Goal: Information Seeking & Learning: Compare options

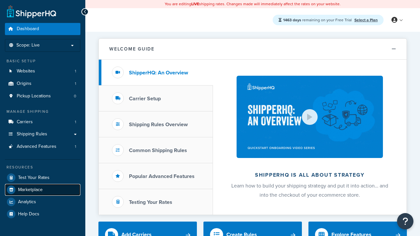
click at [30, 190] on span "Marketplace" at bounding box center [30, 191] width 25 height 6
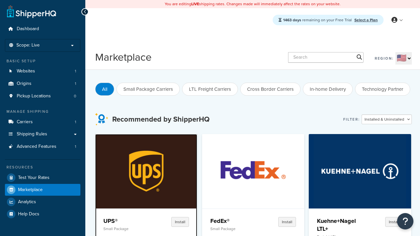
click at [125, 229] on p "Small Package" at bounding box center [125, 229] width 44 height 5
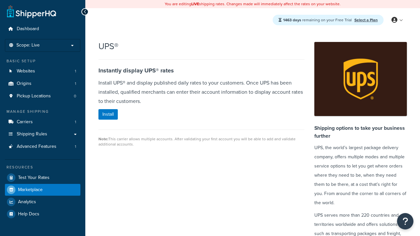
click at [30, 190] on span "Marketplace" at bounding box center [30, 191] width 25 height 6
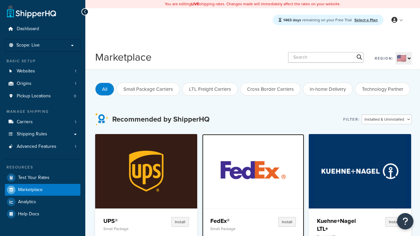
click at [232, 229] on p "Small Package" at bounding box center [233, 229] width 44 height 5
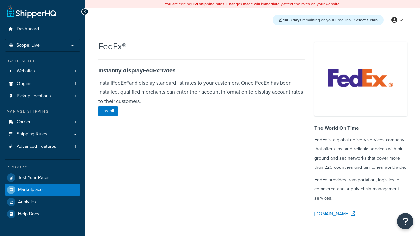
click at [30, 190] on span "Marketplace" at bounding box center [30, 191] width 25 height 6
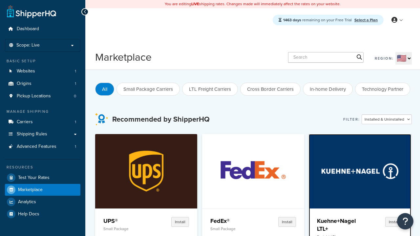
click at [339, 235] on p "Freight LTL" at bounding box center [339, 237] width 44 height 5
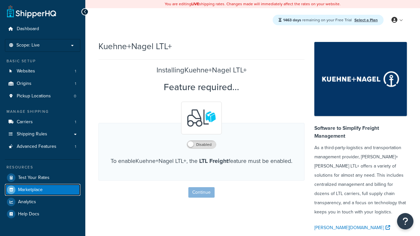
click at [30, 190] on span "Marketplace" at bounding box center [30, 191] width 25 height 6
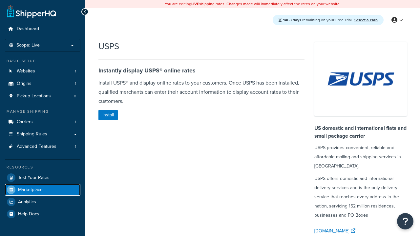
click at [30, 190] on span "Marketplace" at bounding box center [30, 191] width 25 height 6
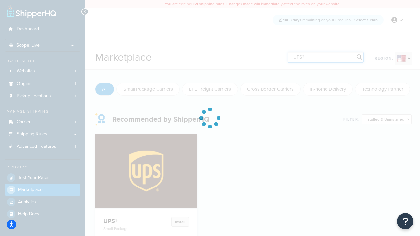
type input "UPS®"
click at [125, 221] on h4 "UPS®" at bounding box center [125, 221] width 44 height 8
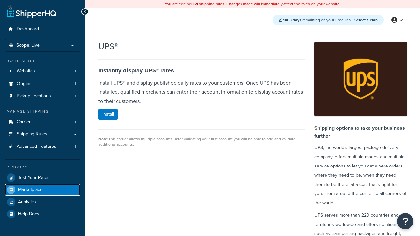
click at [30, 190] on span "Marketplace" at bounding box center [30, 191] width 25 height 6
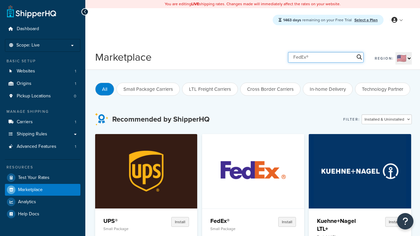
type input "FedEx®"
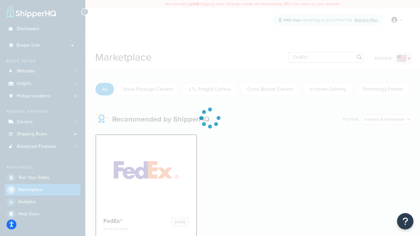
click at [125, 221] on h4 "FedEx®" at bounding box center [125, 221] width 44 height 8
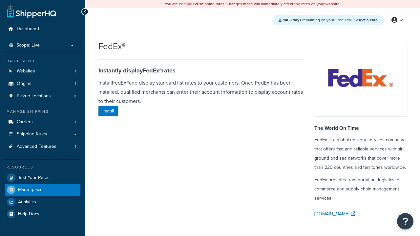
click at [30, 190] on span "Marketplace" at bounding box center [30, 191] width 25 height 6
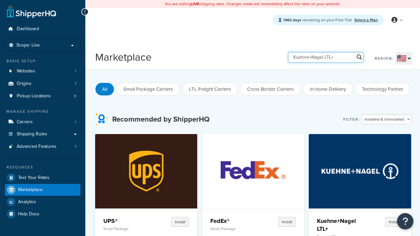
type input "Kuehne+Nagel LTL+"
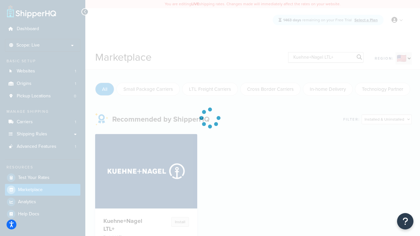
click at [125, 217] on h4 "Kuehne+Nagel LTL+" at bounding box center [125, 225] width 44 height 16
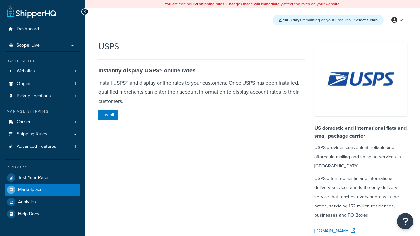
click at [30, 190] on span "Marketplace" at bounding box center [30, 191] width 25 height 6
